Goal: Find contact information: Find contact information

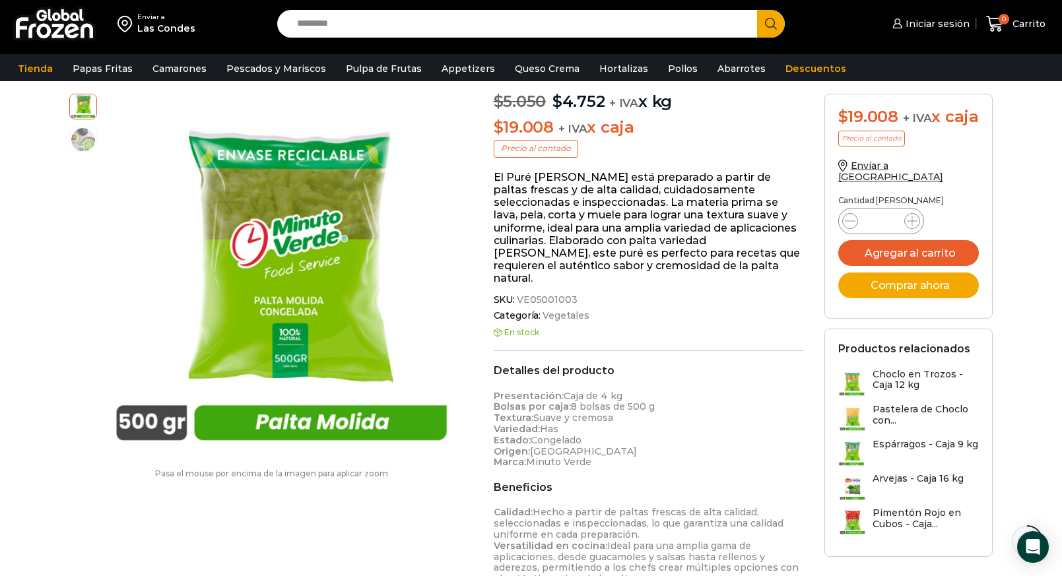
scroll to position [1374, 0]
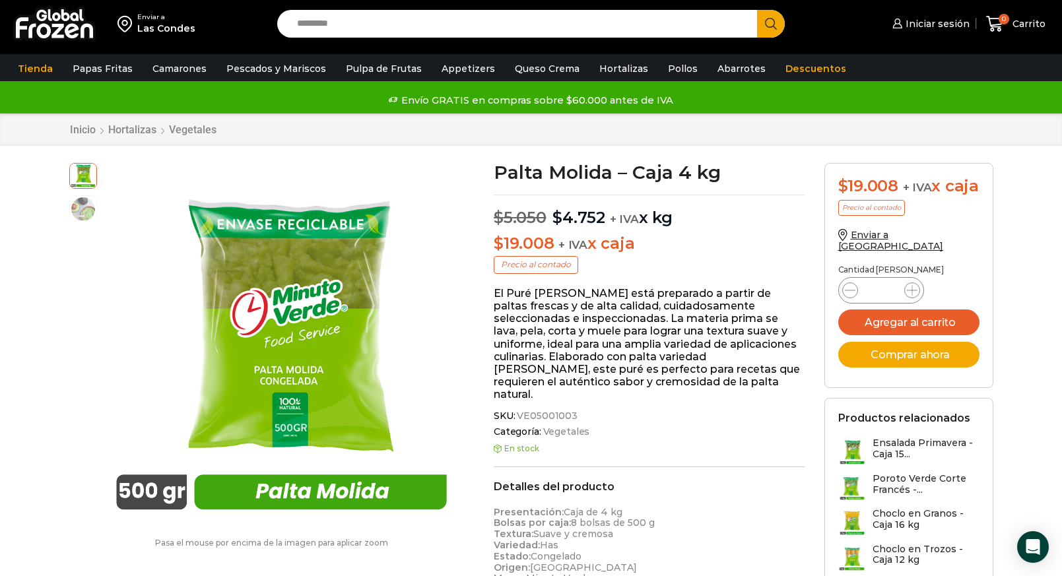
click at [48, 18] on img at bounding box center [54, 24] width 83 height 34
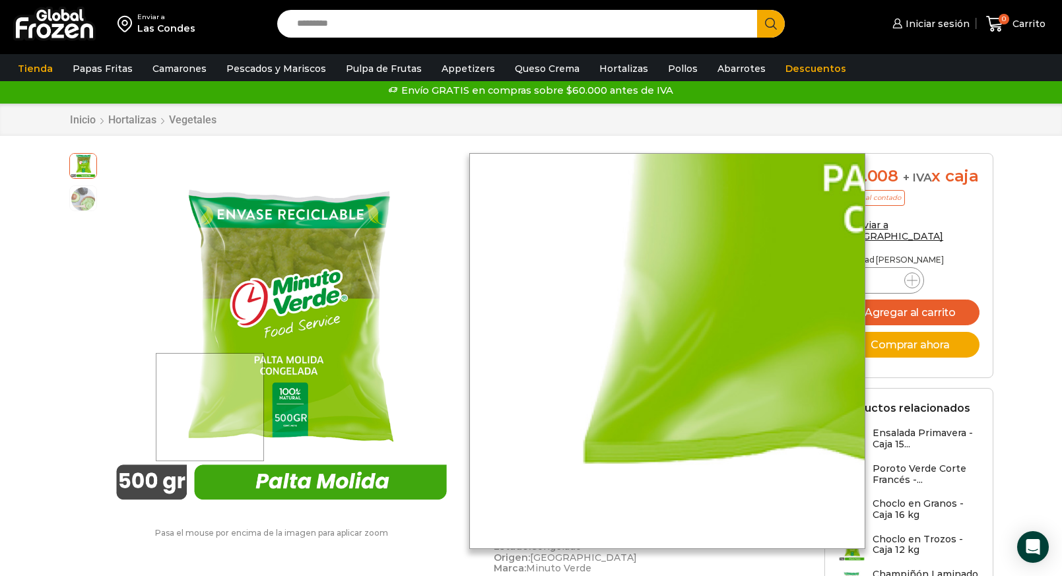
scroll to position [9, 0]
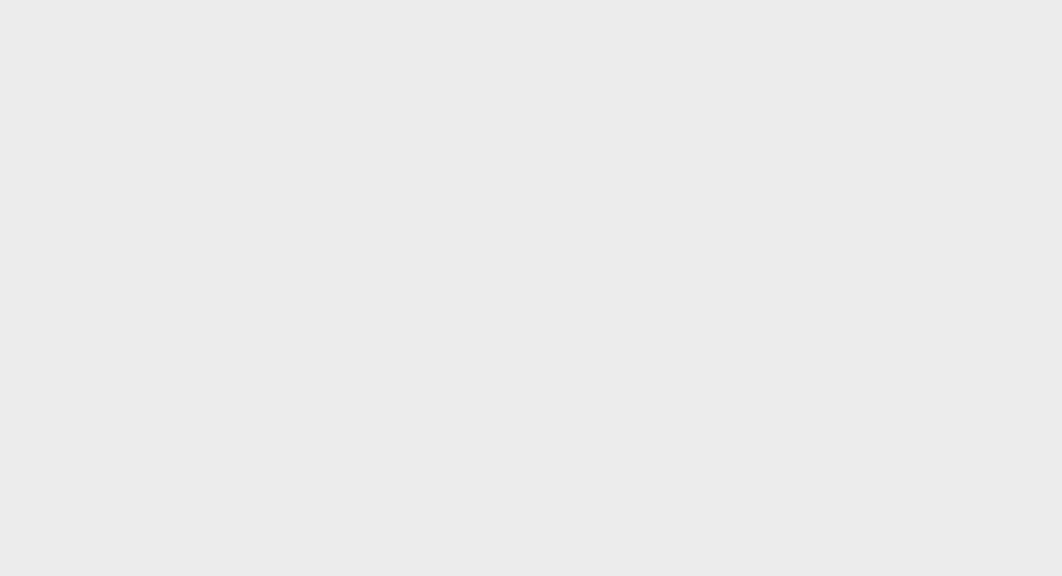
scroll to position [815, 0]
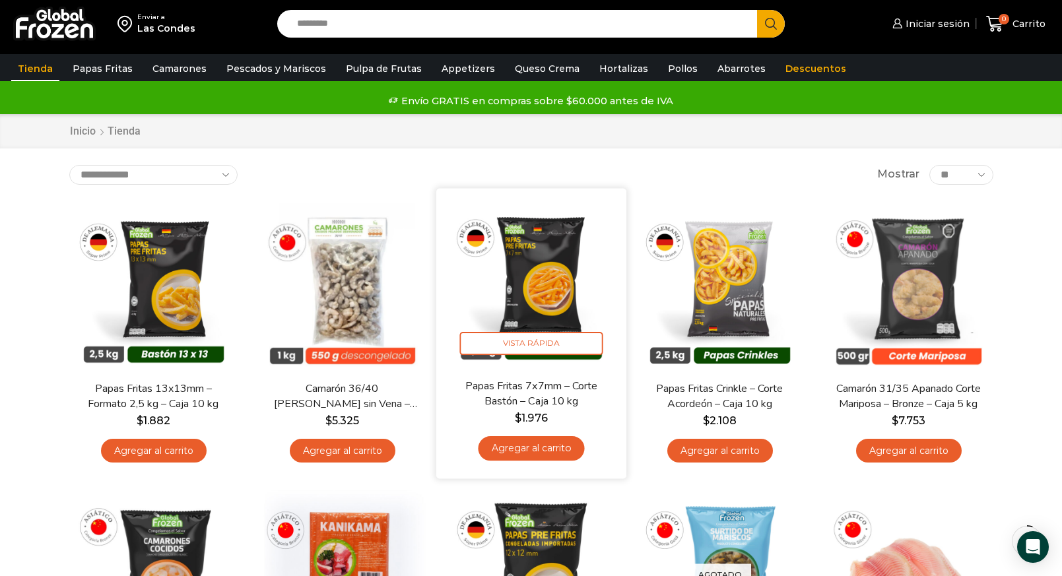
scroll to position [1232, 0]
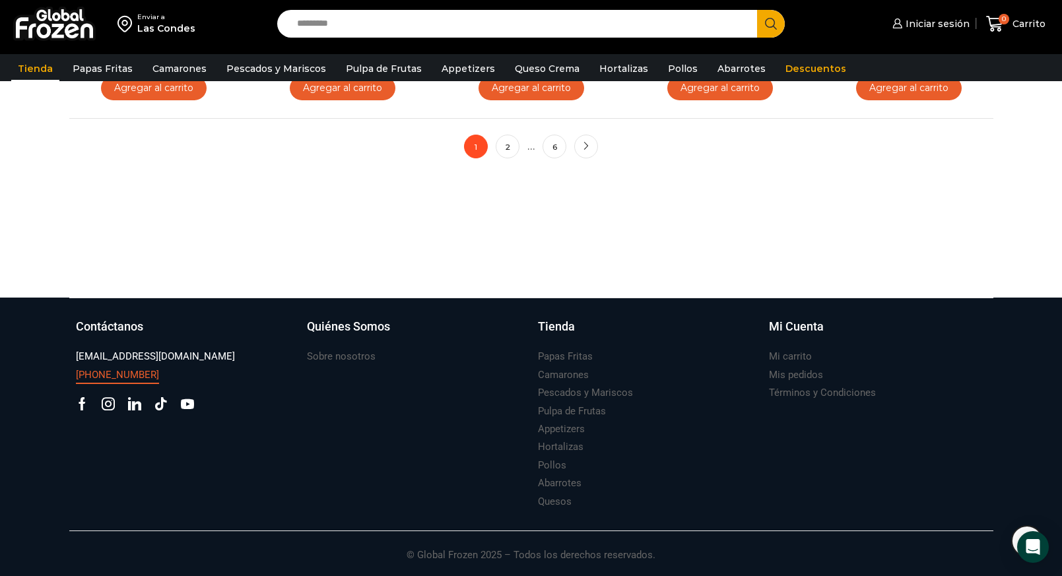
click at [112, 380] on h3 "[PHONE_NUMBER]" at bounding box center [117, 375] width 83 height 14
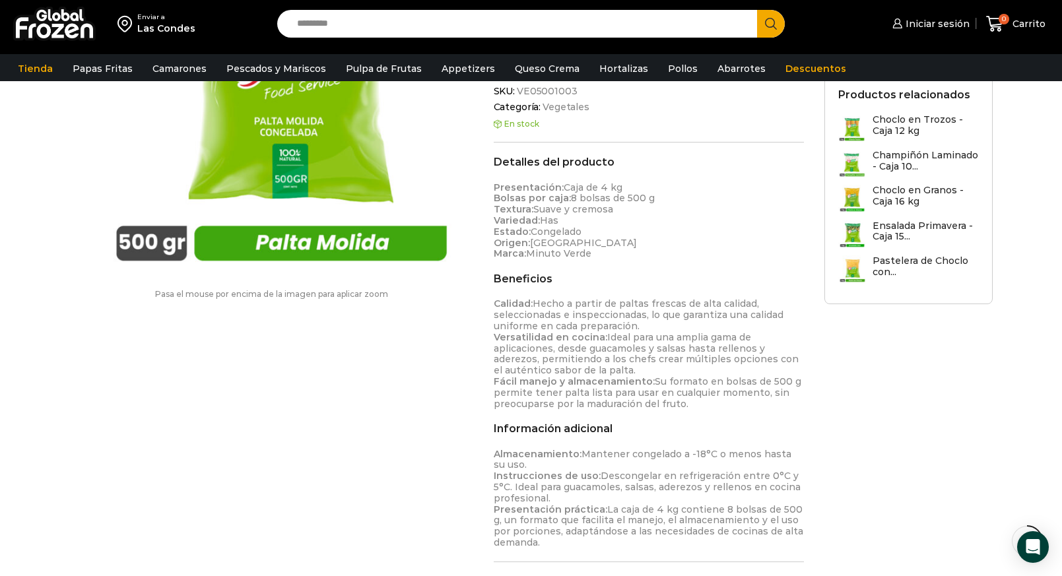
scroll to position [1374, 0]
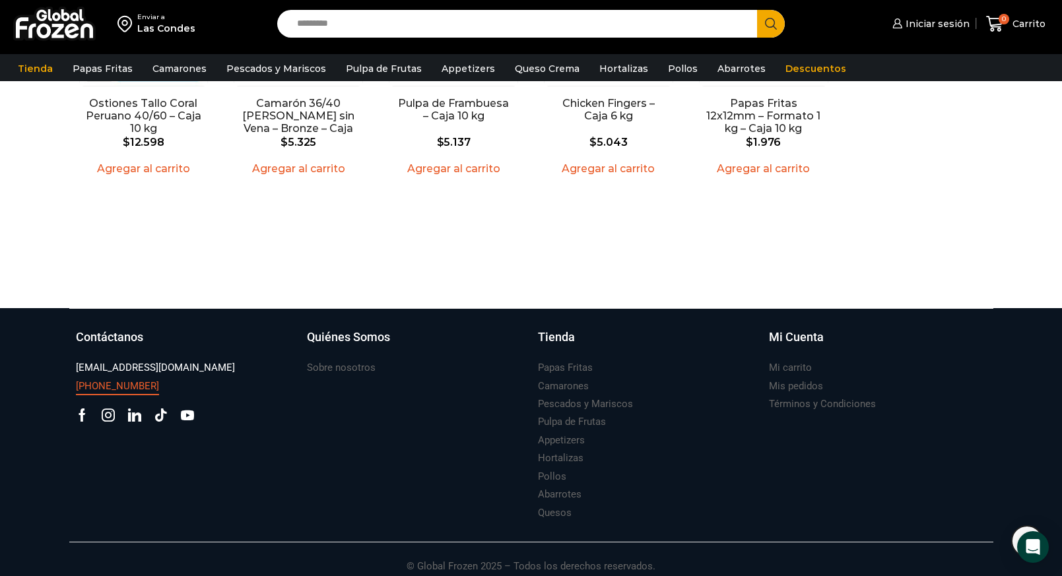
click at [106, 380] on h3 "[PHONE_NUMBER]" at bounding box center [117, 387] width 83 height 14
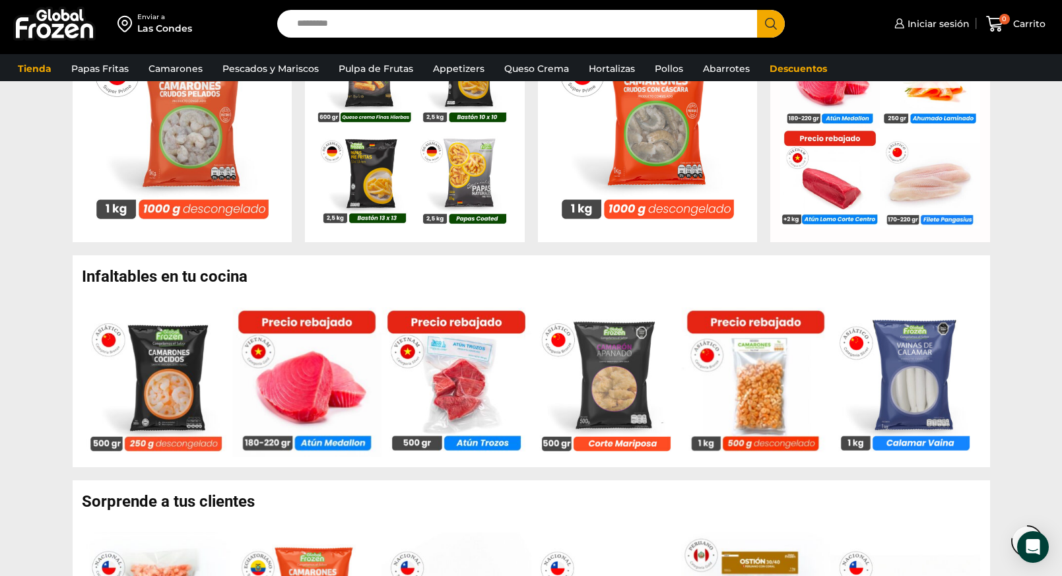
scroll to position [1367, 0]
